Goal: Transaction & Acquisition: Purchase product/service

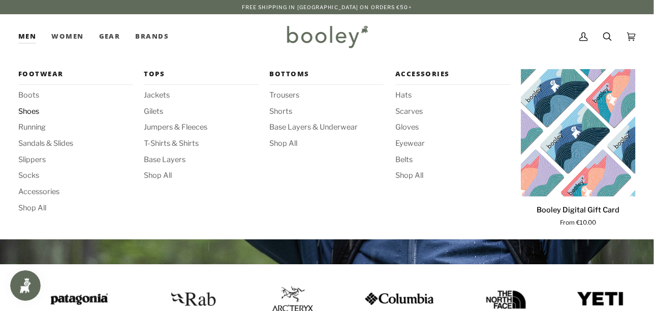
click at [30, 111] on span "Shoes" at bounding box center [75, 111] width 115 height 11
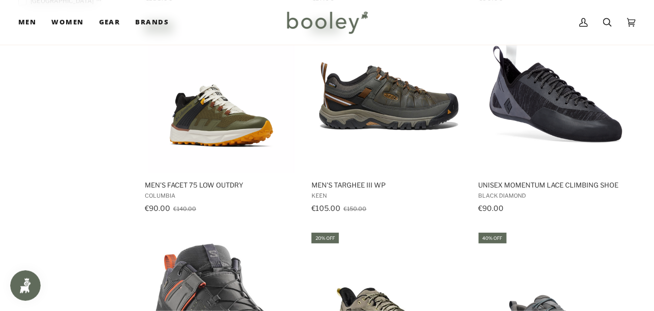
scroll to position [761, 0]
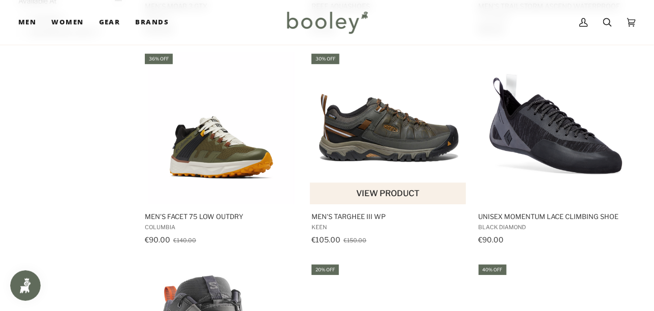
click at [375, 194] on button "View product" at bounding box center [388, 193] width 156 height 22
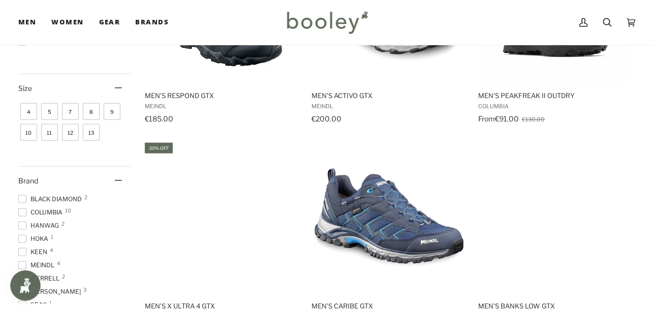
scroll to position [203, 0]
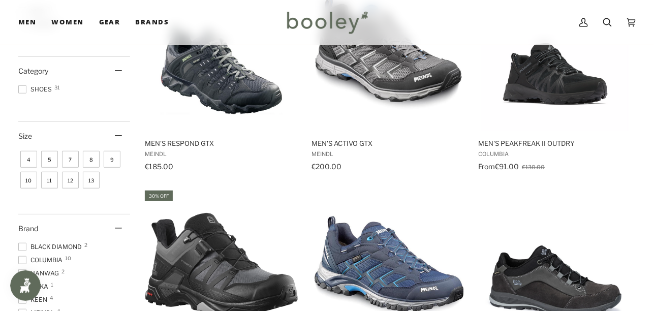
click at [114, 161] on span "9" at bounding box center [112, 159] width 17 height 17
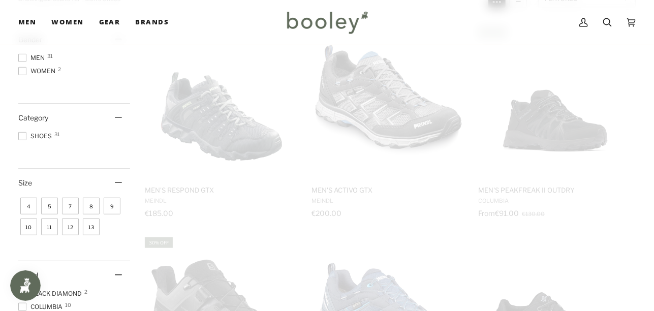
scroll to position [14, 0]
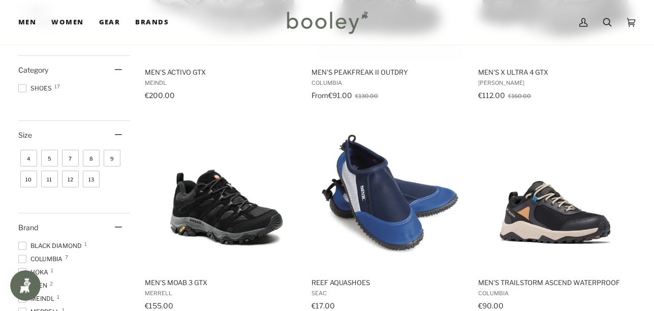
scroll to position [276, 0]
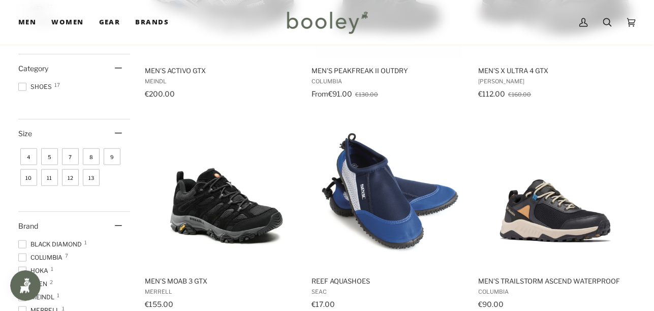
click at [26, 176] on span "10" at bounding box center [28, 177] width 17 height 17
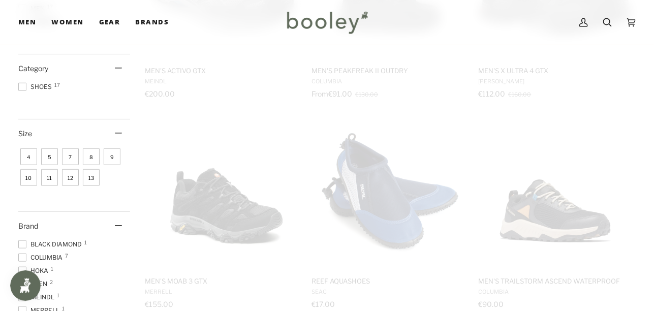
scroll to position [272, 0]
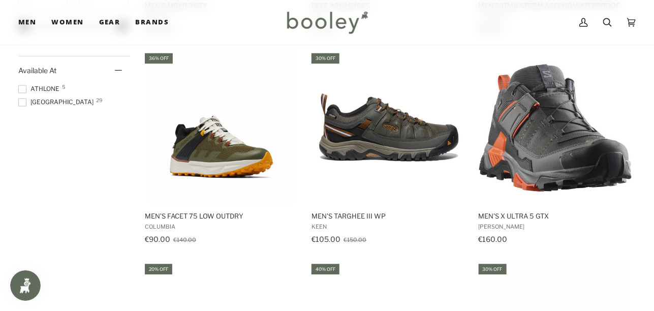
scroll to position [761, 0]
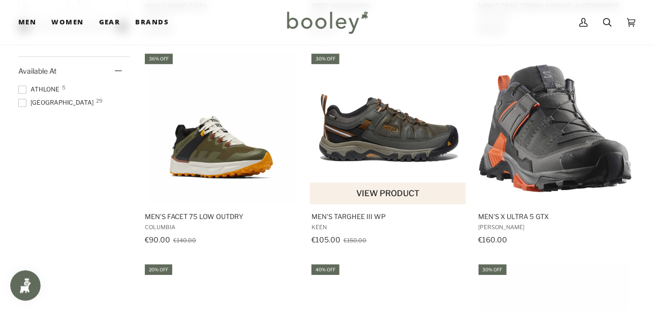
click at [389, 149] on img "Men's Targhee III WP" at bounding box center [388, 128] width 152 height 152
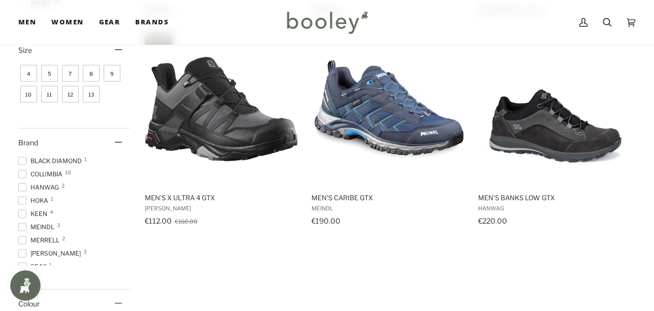
scroll to position [308, 0]
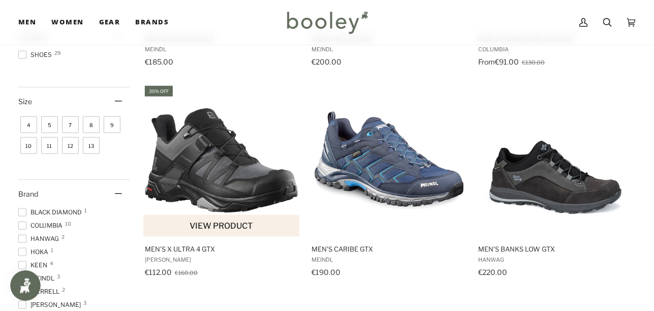
click at [218, 223] on button "View product" at bounding box center [221, 226] width 156 height 22
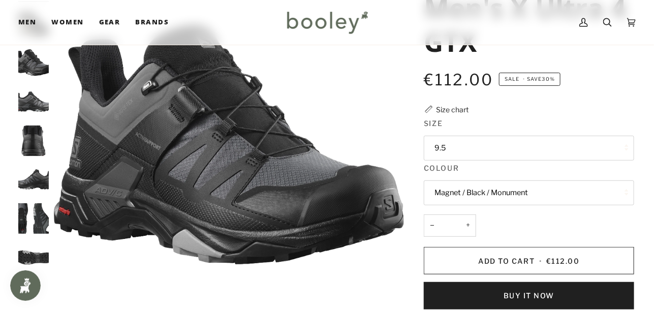
click at [29, 252] on img "Salomon Men's X Ultra 4 GTX Magnet / Black / Monument - Booley Galway" at bounding box center [33, 257] width 30 height 30
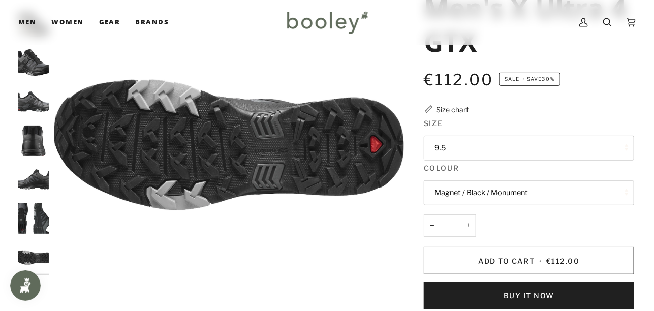
click at [39, 225] on img "Salomon Men's X Ultra 4 GTX Magnet / Black / Monument - Booley Galway" at bounding box center [33, 218] width 30 height 30
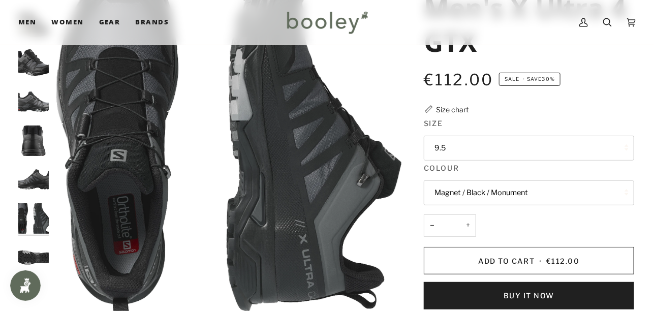
click at [33, 144] on img "Salomon Men's X Ultra 4 GTX Magnet / Black / Monument - Booley Galway" at bounding box center [33, 140] width 30 height 30
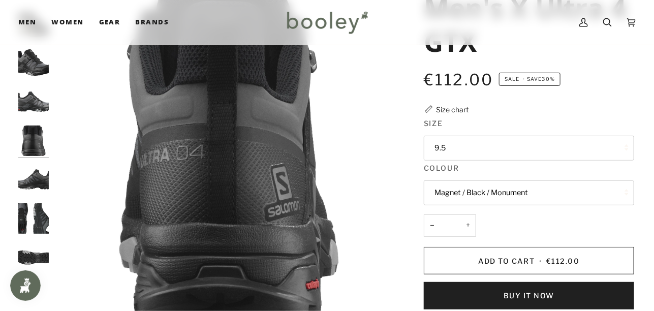
click at [36, 104] on img "Salomon Men's X Ultra 4 GTX Magnet / Black / Monument - Booley Galway" at bounding box center [33, 101] width 30 height 30
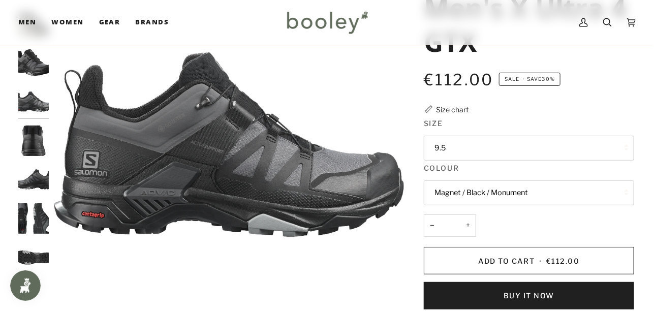
click at [37, 68] on img "Salomon Men's X Ultra 4 GTX Magnet / Black / Monument A - Booley Galway" at bounding box center [33, 62] width 30 height 30
